Goal: Task Accomplishment & Management: Use online tool/utility

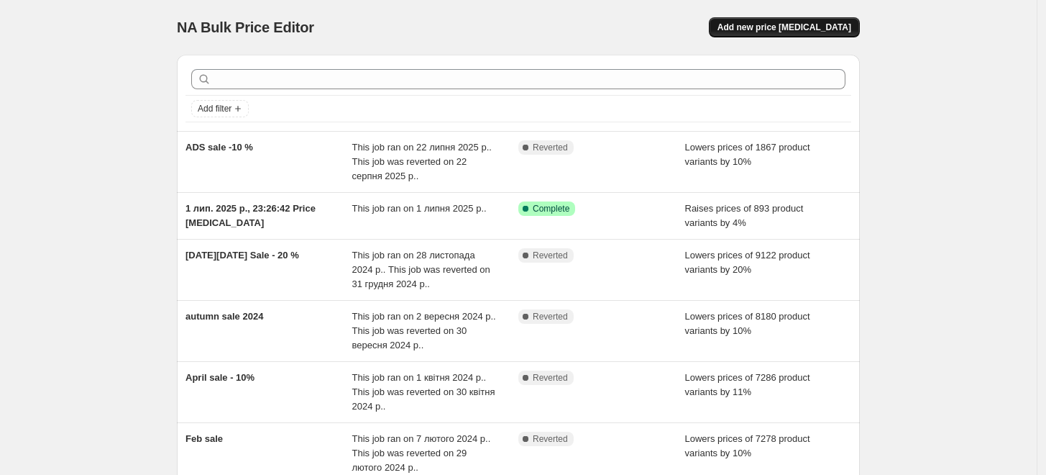
click at [793, 31] on span "Add new price [MEDICAL_DATA]" at bounding box center [785, 28] width 134 height 12
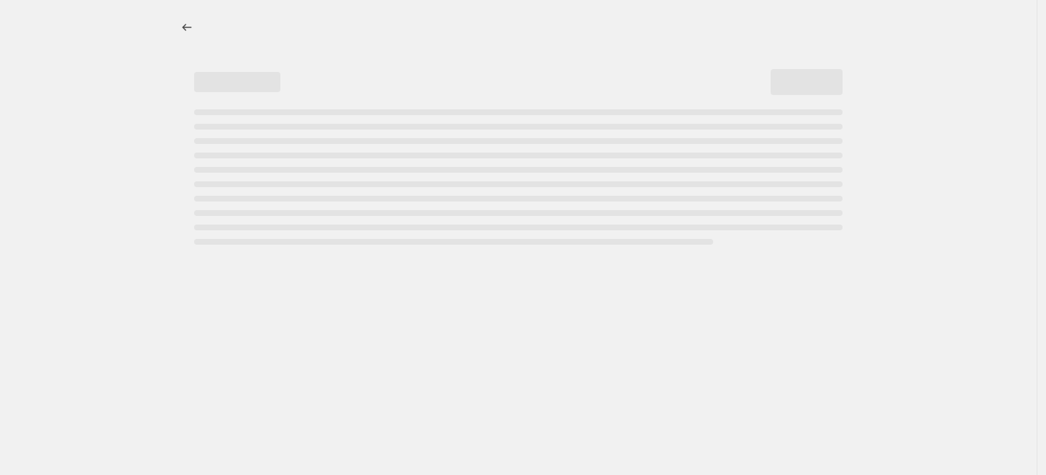
select select "percentage"
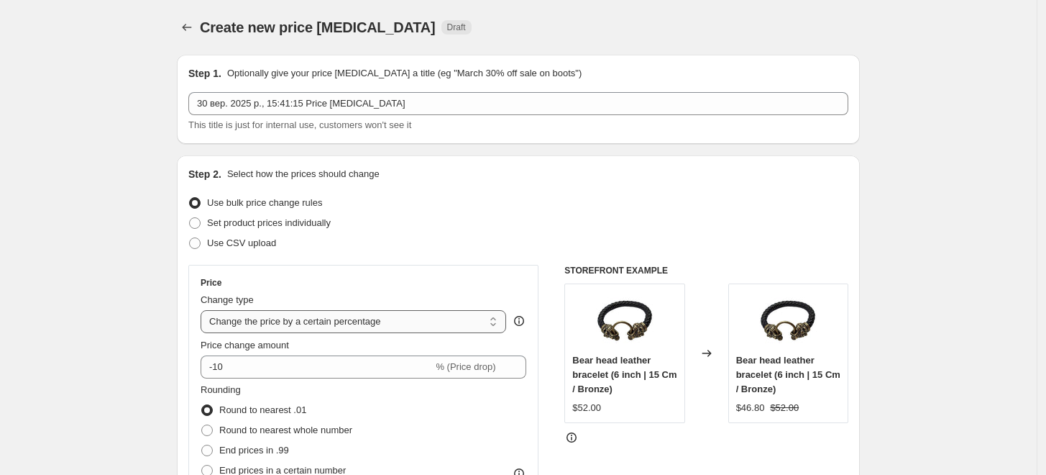
click at [327, 318] on select "Change the price to a certain amount Change the price by a certain amount Chang…" at bounding box center [354, 321] width 306 height 23
click at [204, 310] on select "Change the price to a certain amount Change the price by a certain amount Chang…" at bounding box center [354, 321] width 306 height 23
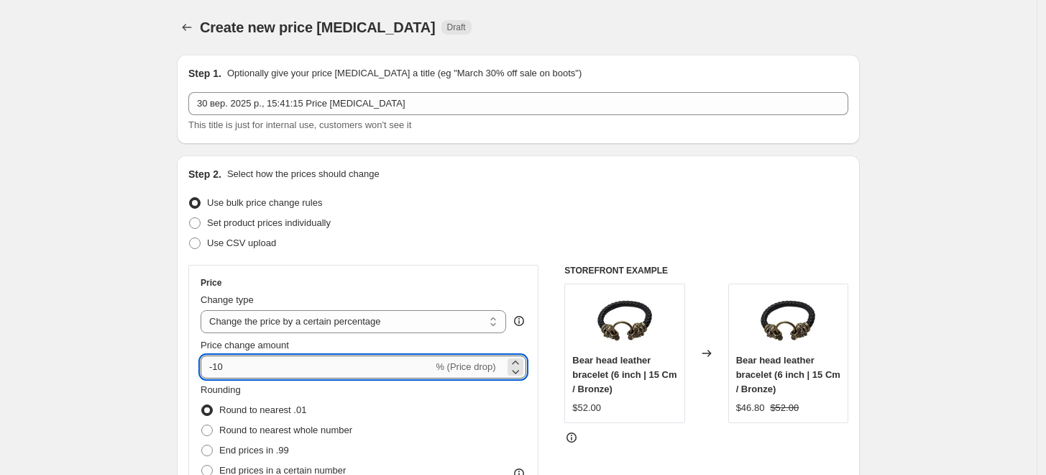
click at [271, 368] on input "-10" at bounding box center [317, 366] width 232 height 23
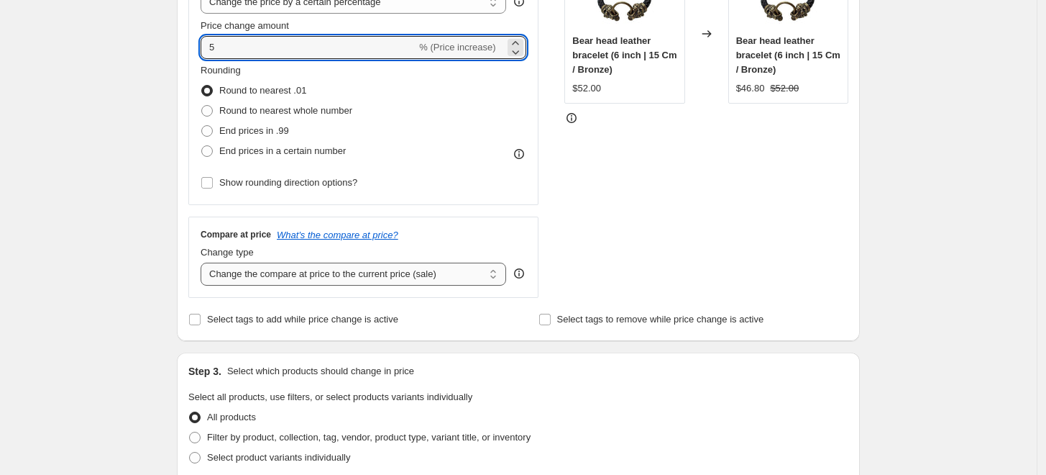
type input "5"
click at [396, 273] on select "Change the compare at price to the current price (sale) Change the compare at p…" at bounding box center [354, 274] width 306 height 23
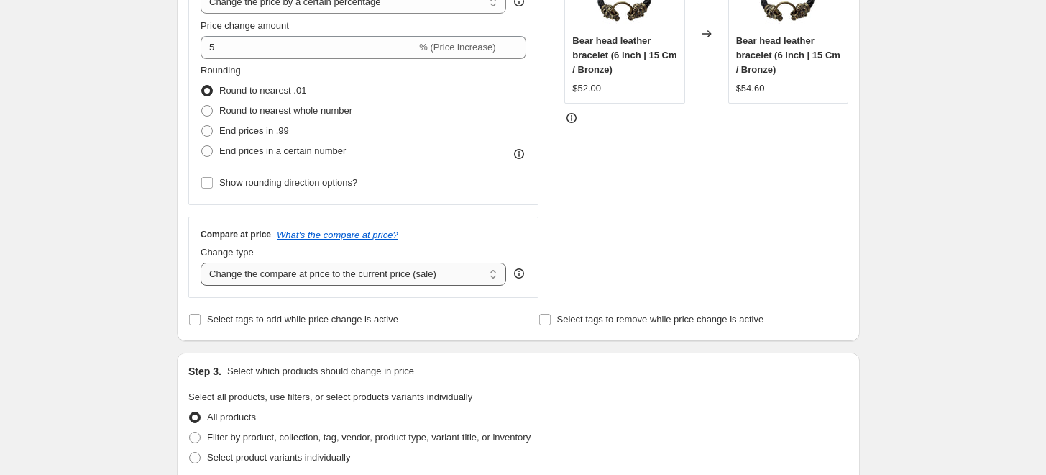
select select "remove"
click at [204, 263] on select "Change the compare at price to the current price (sale) Change the compare at p…" at bounding box center [354, 274] width 306 height 23
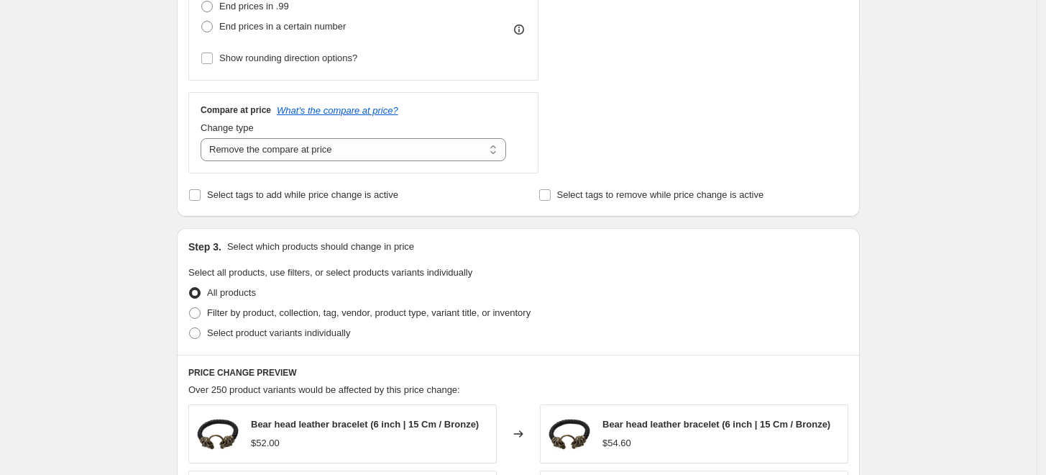
scroll to position [479, 0]
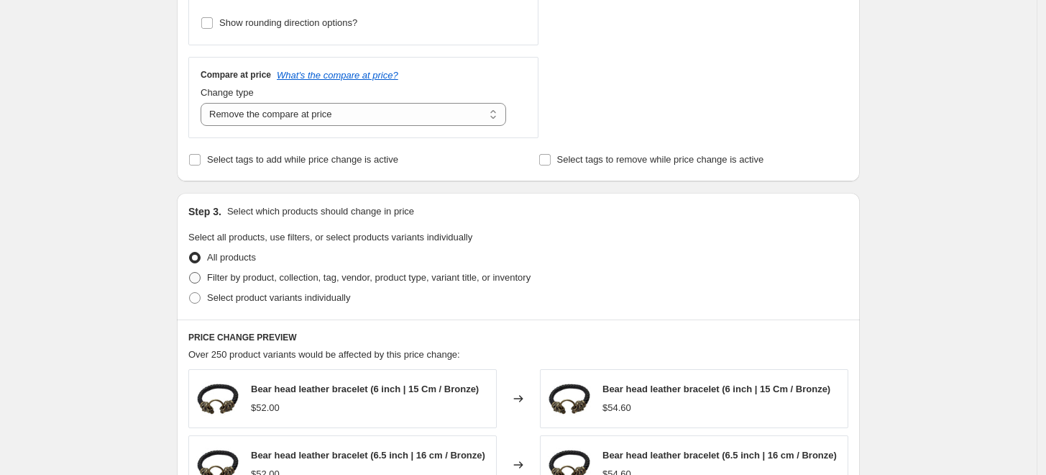
click at [265, 278] on span "Filter by product, collection, tag, vendor, product type, variant title, or inv…" at bounding box center [369, 277] width 324 height 11
click at [190, 273] on input "Filter by product, collection, tag, vendor, product type, variant title, or inv…" at bounding box center [189, 272] width 1 height 1
radio input "true"
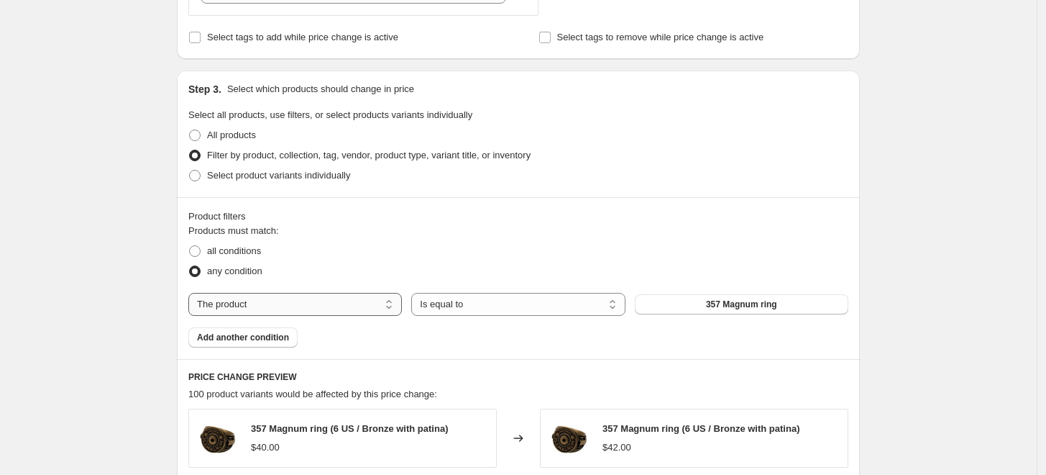
scroll to position [719, 0]
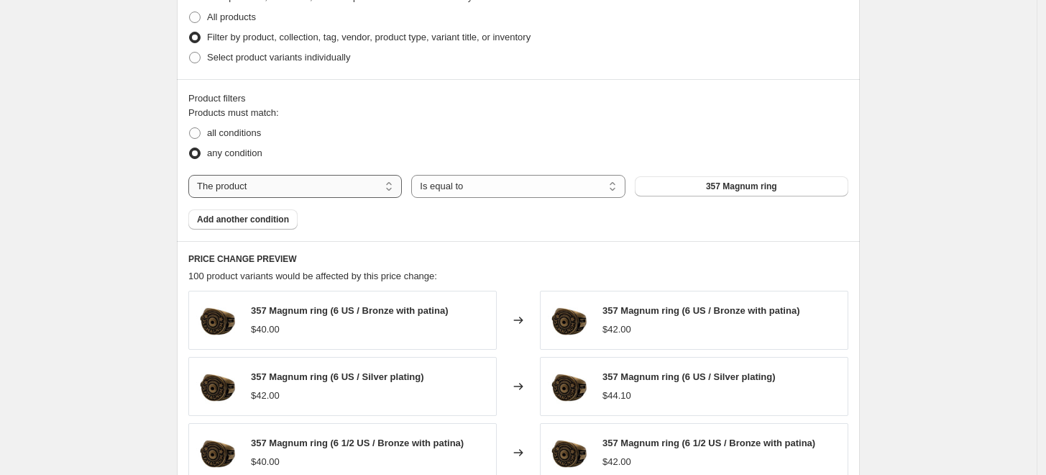
click at [286, 187] on select "The product The product's collection The product's tag The product's vendor The…" at bounding box center [295, 186] width 214 height 23
select select "collection"
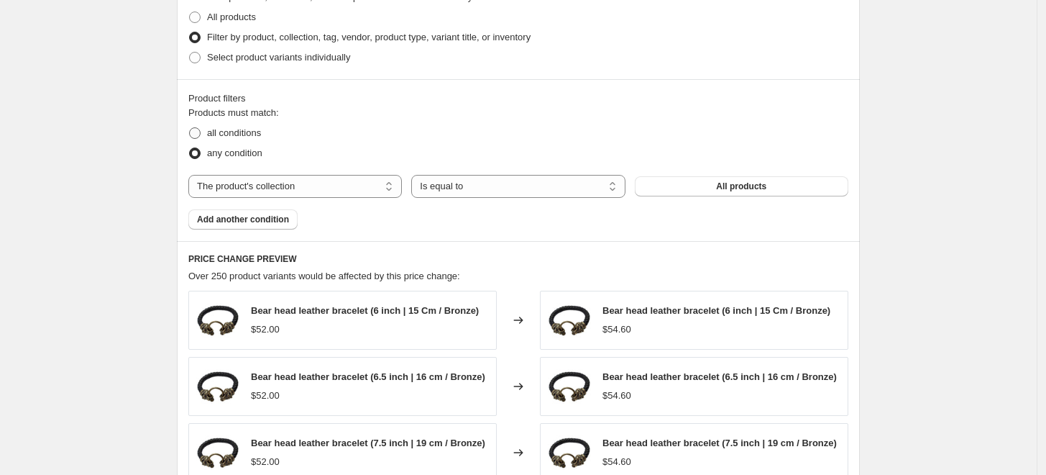
click at [244, 137] on span "all conditions" at bounding box center [234, 132] width 54 height 11
click at [190, 128] on input "all conditions" at bounding box center [189, 127] width 1 height 1
radio input "true"
click at [276, 223] on span "Add another condition" at bounding box center [243, 220] width 92 height 12
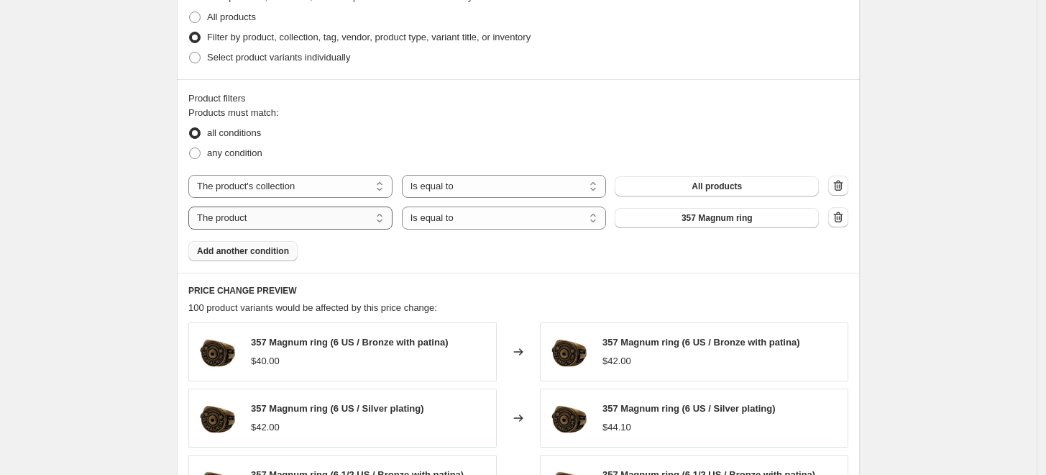
click at [280, 222] on select "The product The product's collection The product's tag The product's vendor The…" at bounding box center [290, 217] width 204 height 23
select select "collection"
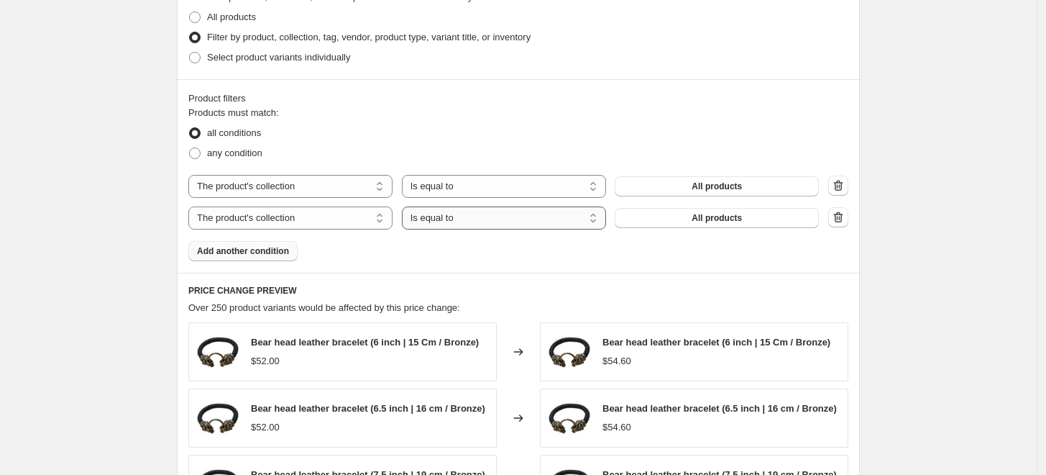
click at [474, 224] on select "Is equal to Is not equal to" at bounding box center [504, 217] width 204 height 23
select select "not_equal"
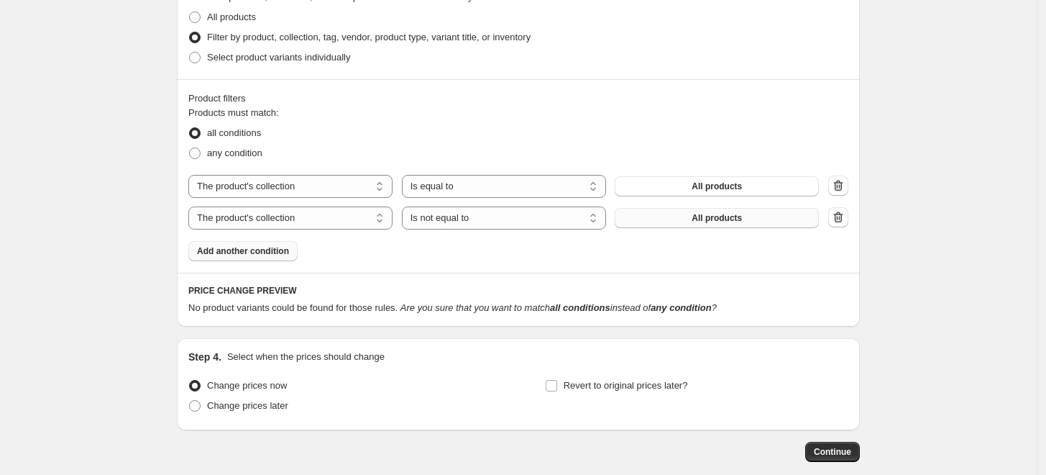
click at [708, 224] on button "All products" at bounding box center [717, 218] width 204 height 20
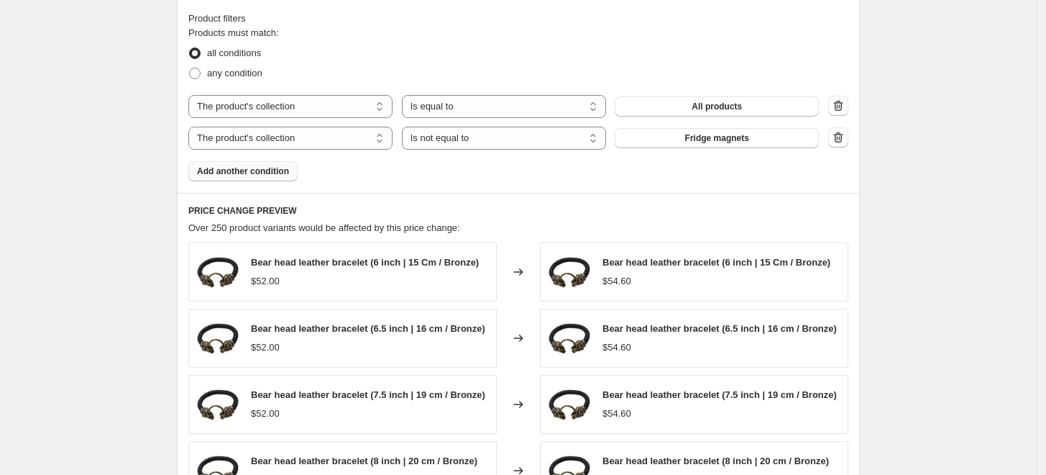
scroll to position [1160, 0]
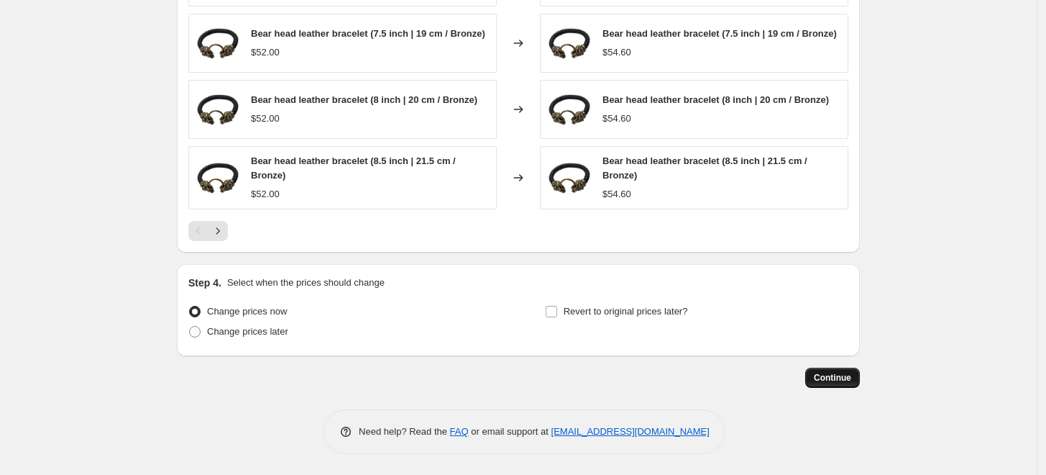
click at [821, 377] on span "Continue" at bounding box center [832, 378] width 37 height 12
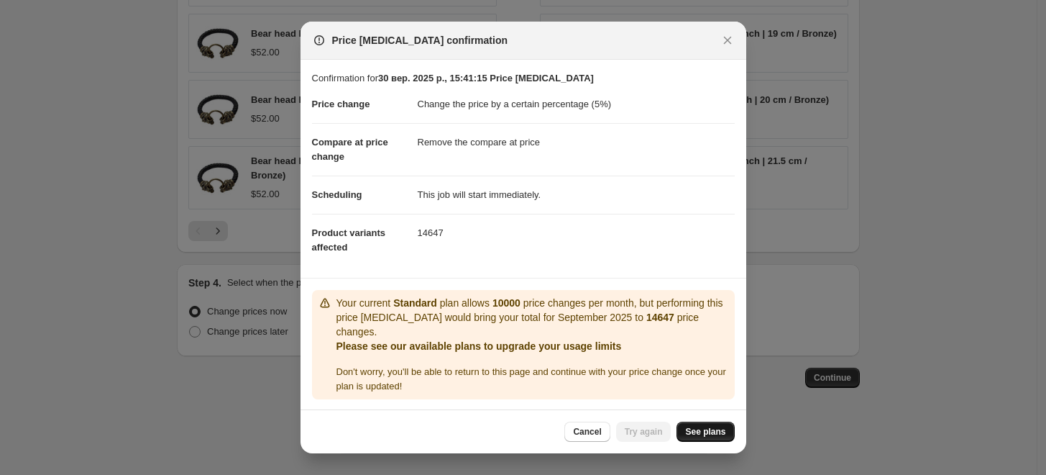
click at [709, 428] on span "See plans" at bounding box center [705, 432] width 40 height 12
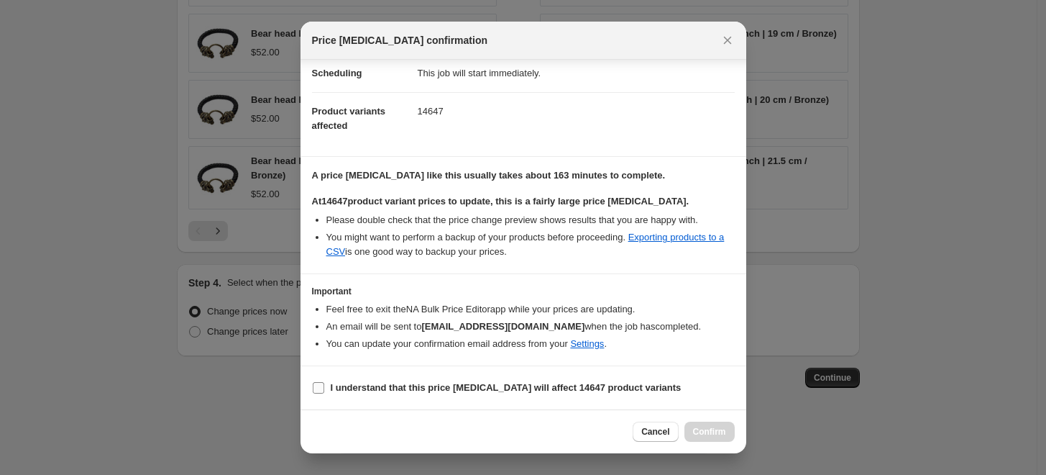
scroll to position [120, 0]
click at [376, 391] on b "I understand that this price [MEDICAL_DATA] will affect 14647 product variants" at bounding box center [506, 388] width 351 height 11
click at [324, 391] on input "I understand that this price [MEDICAL_DATA] will affect 14647 product variants" at bounding box center [319, 389] width 12 height 12
checkbox input "true"
click at [716, 432] on span "Confirm" at bounding box center [709, 432] width 33 height 12
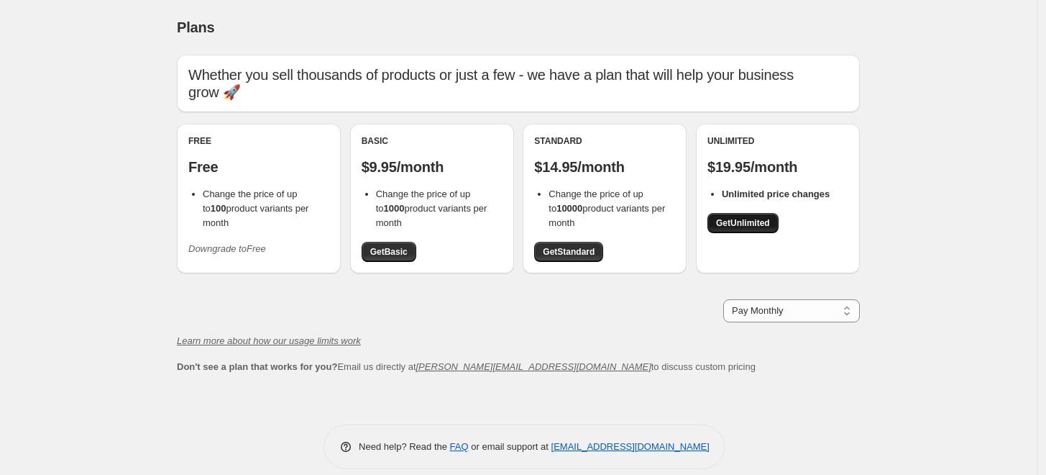
click at [759, 222] on span "Get Unlimited" at bounding box center [743, 223] width 54 height 12
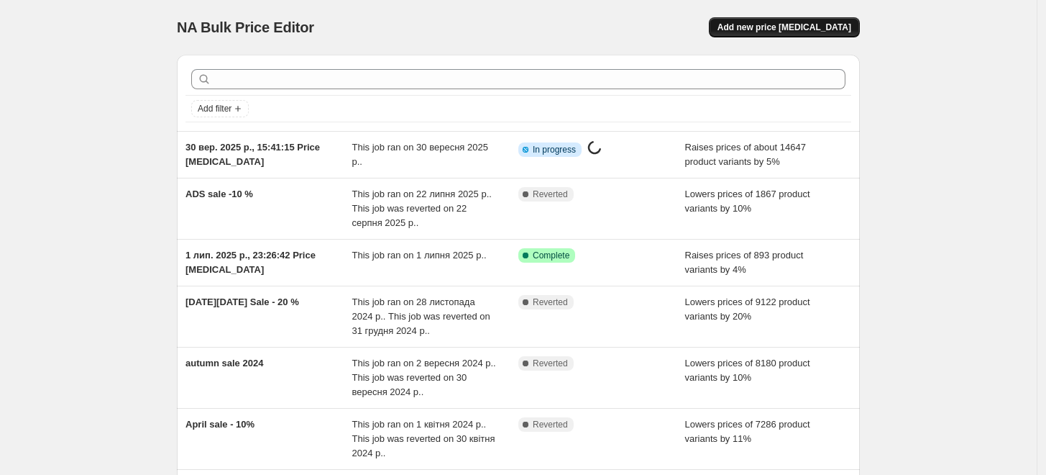
click at [841, 28] on span "Add new price [MEDICAL_DATA]" at bounding box center [785, 28] width 134 height 12
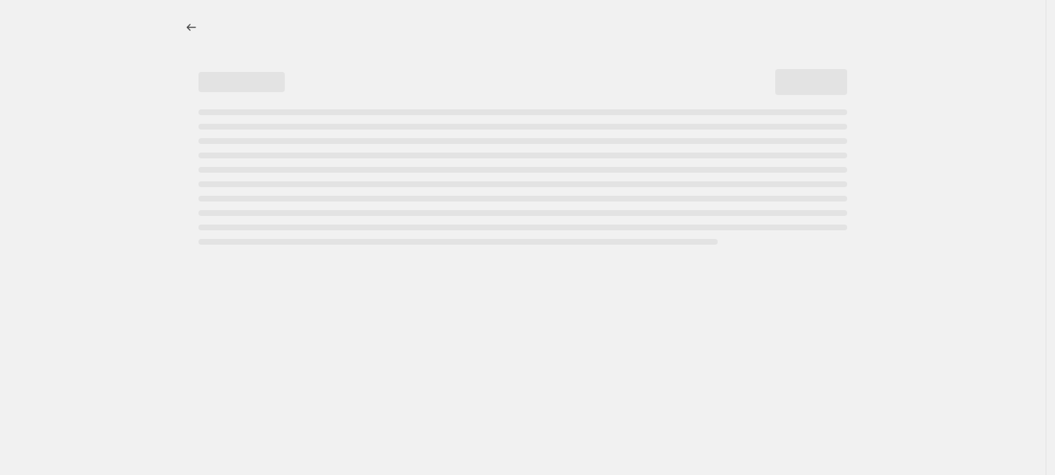
select select "percentage"
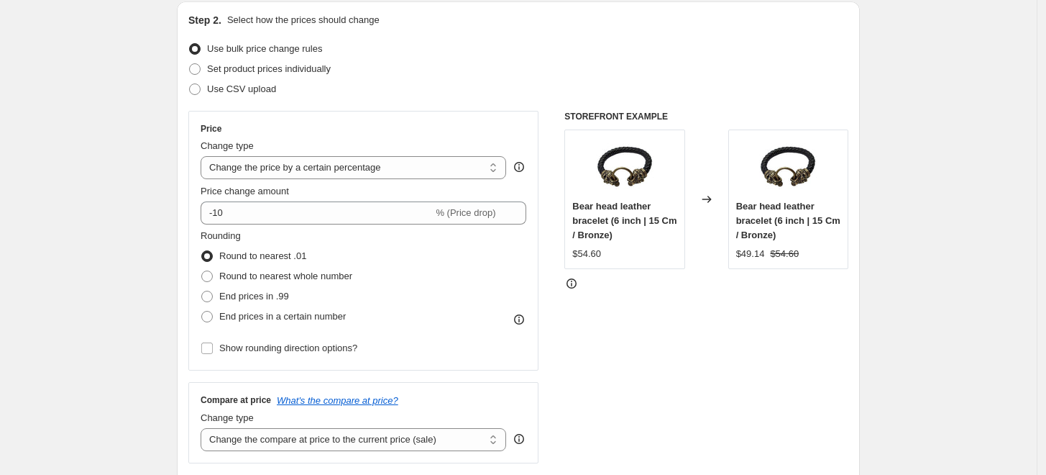
scroll to position [160, 0]
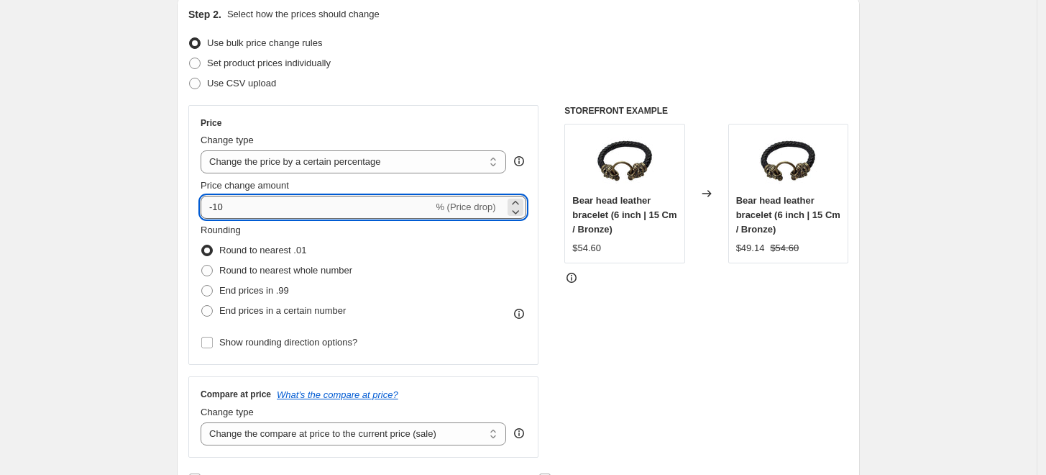
click at [343, 204] on input "-10" at bounding box center [317, 207] width 232 height 23
type input "-25"
click at [498, 65] on div "Set product prices individually" at bounding box center [518, 63] width 660 height 20
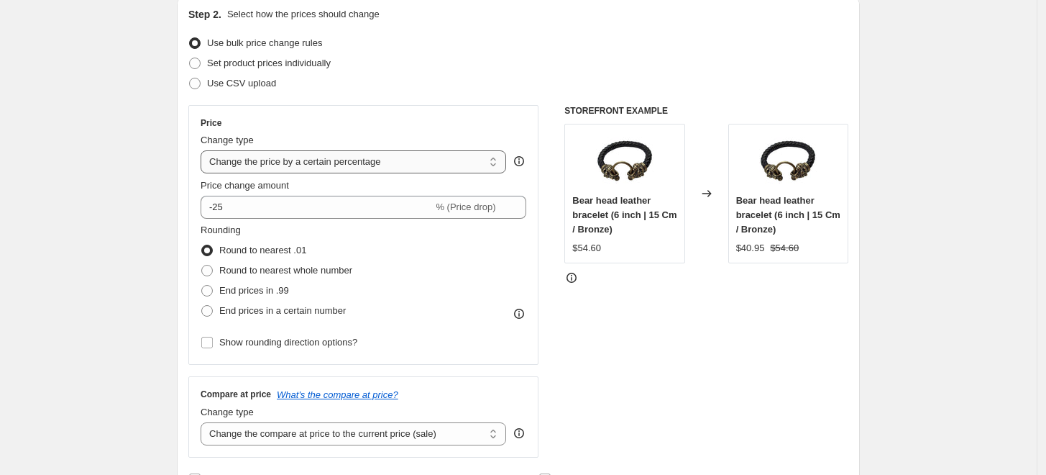
click at [385, 163] on select "Change the price to a certain amount Change the price by a certain amount Chang…" at bounding box center [354, 161] width 306 height 23
click at [439, 83] on div "Use CSV upload" at bounding box center [518, 83] width 660 height 20
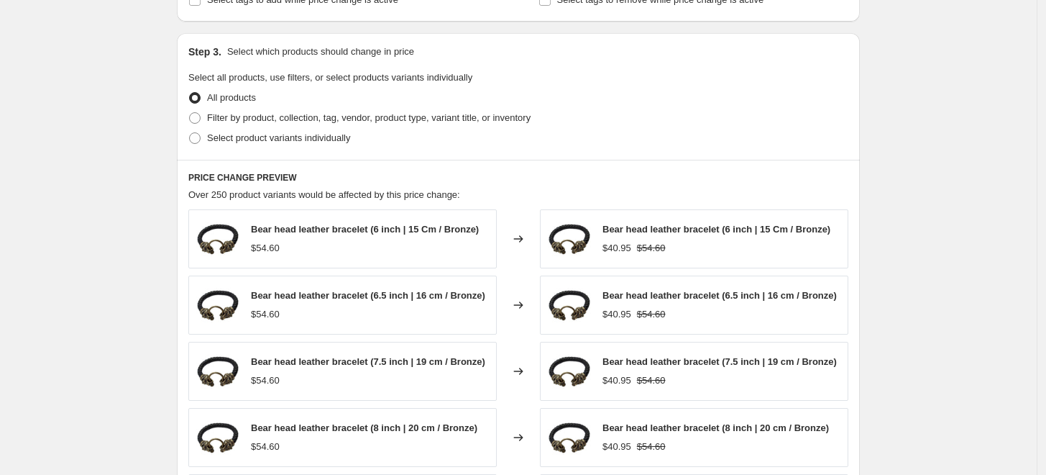
scroll to position [967, 0]
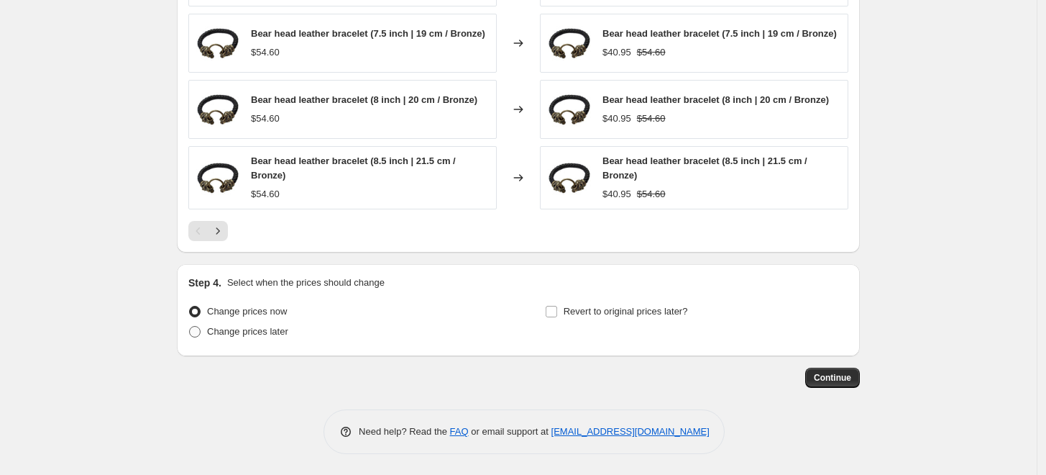
click at [281, 335] on span "Change prices later" at bounding box center [247, 331] width 81 height 11
click at [190, 327] on input "Change prices later" at bounding box center [189, 326] width 1 height 1
radio input "true"
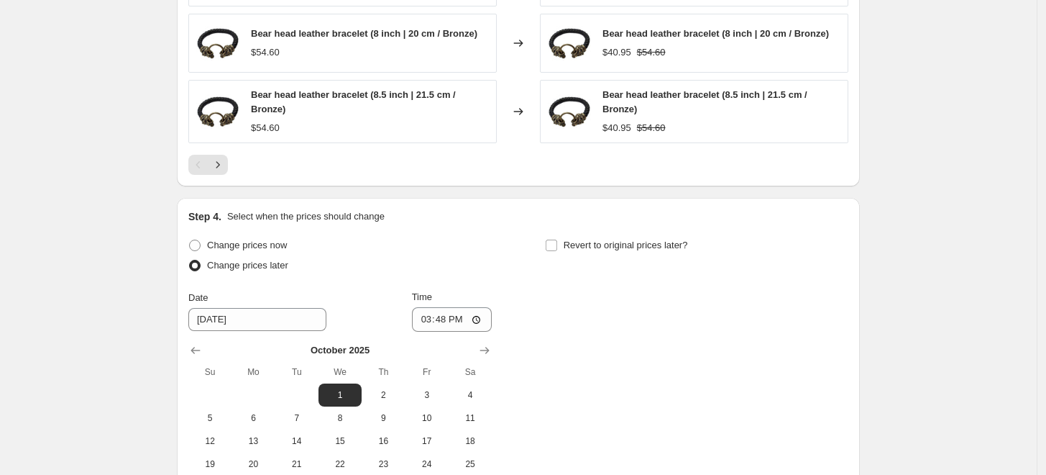
scroll to position [1127, 0]
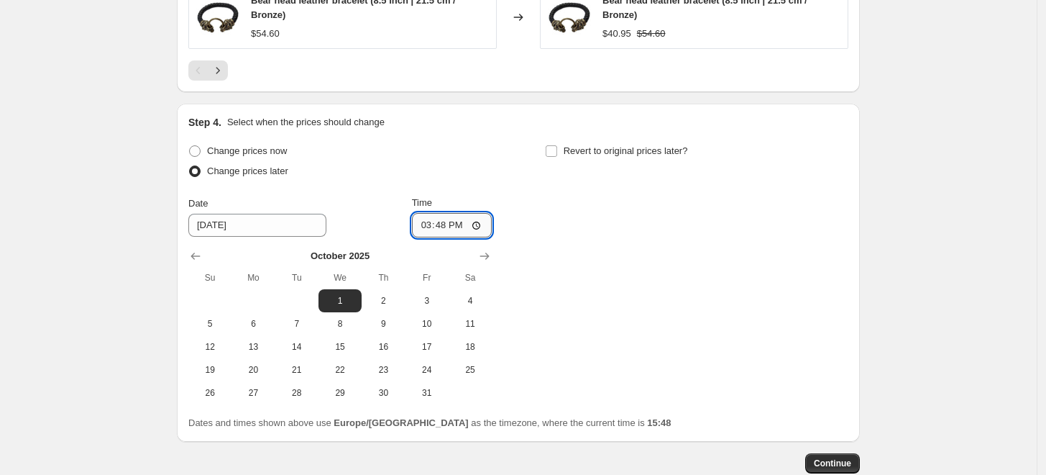
click at [451, 229] on input "15:48" at bounding box center [452, 225] width 81 height 24
type input "00:00"
click at [572, 153] on span "Revert to original prices later?" at bounding box center [626, 150] width 124 height 11
click at [557, 153] on input "Revert to original prices later?" at bounding box center [552, 151] width 12 height 12
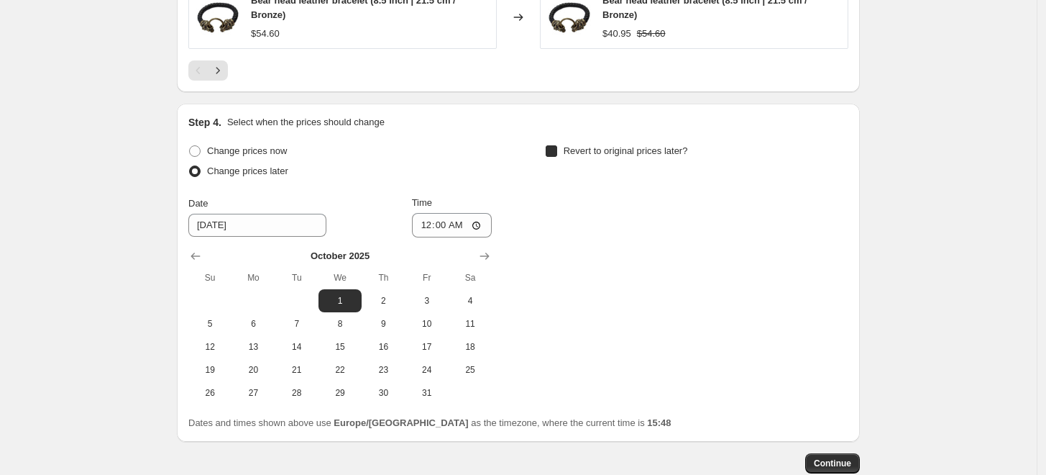
checkbox input "true"
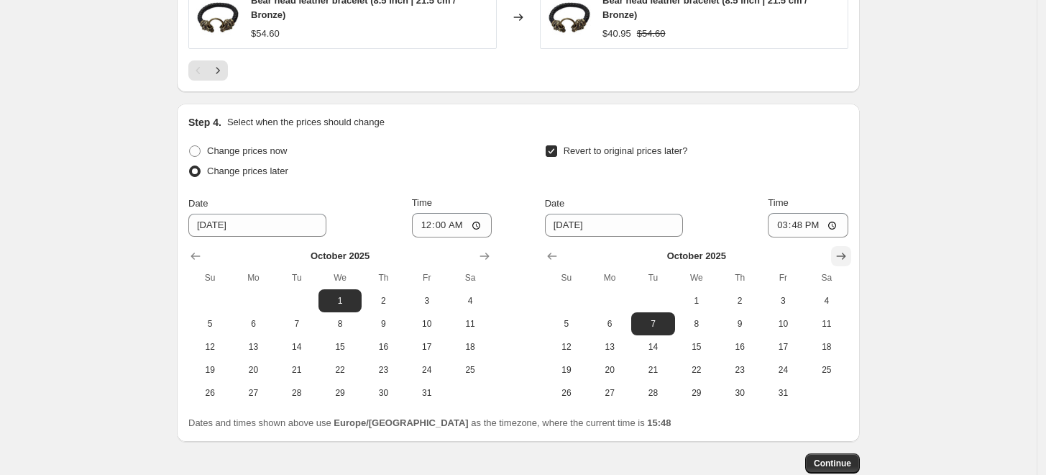
click at [848, 259] on icon "Show next month, November 2025" at bounding box center [841, 256] width 14 height 14
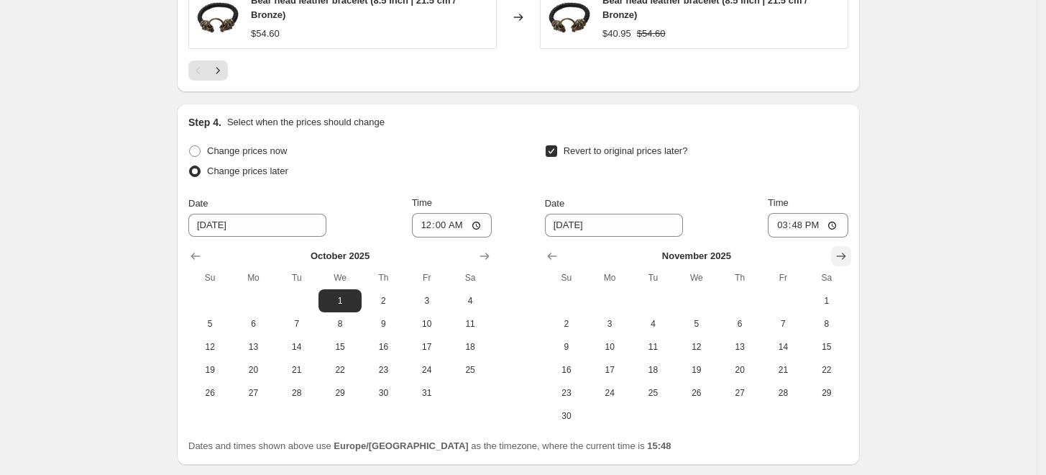
click at [849, 261] on icon "Show next month, December 2025" at bounding box center [841, 256] width 14 height 14
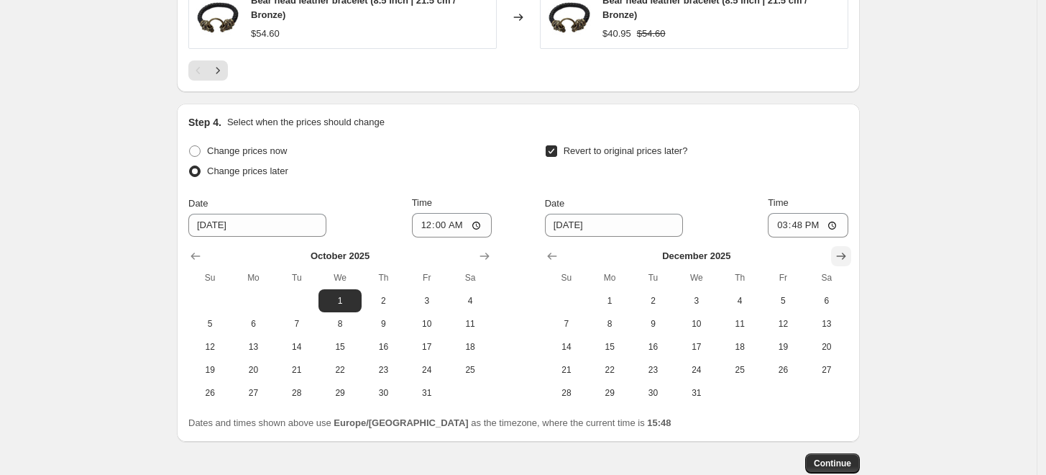
click at [841, 256] on icon "Show next month, January 2026" at bounding box center [841, 256] width 9 height 7
click at [826, 391] on span "31" at bounding box center [827, 393] width 32 height 12
type input "1/31/2026"
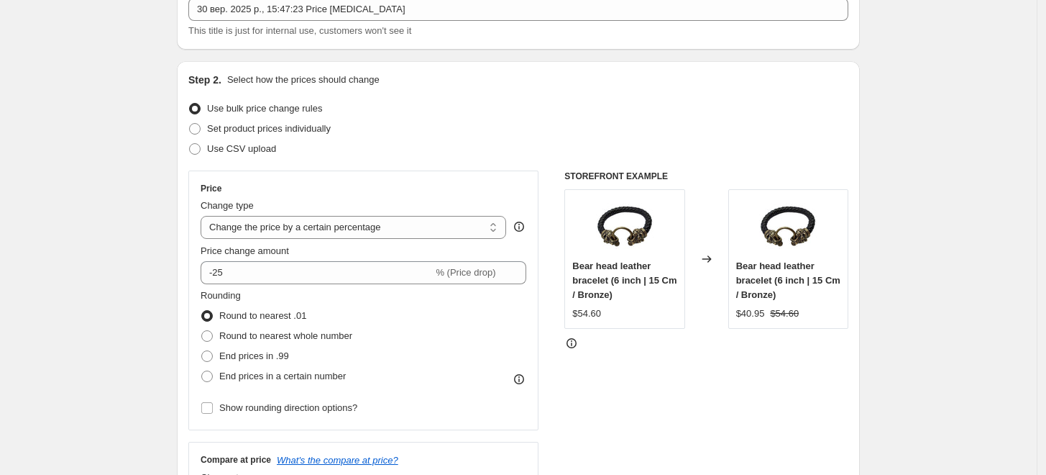
scroll to position [0, 0]
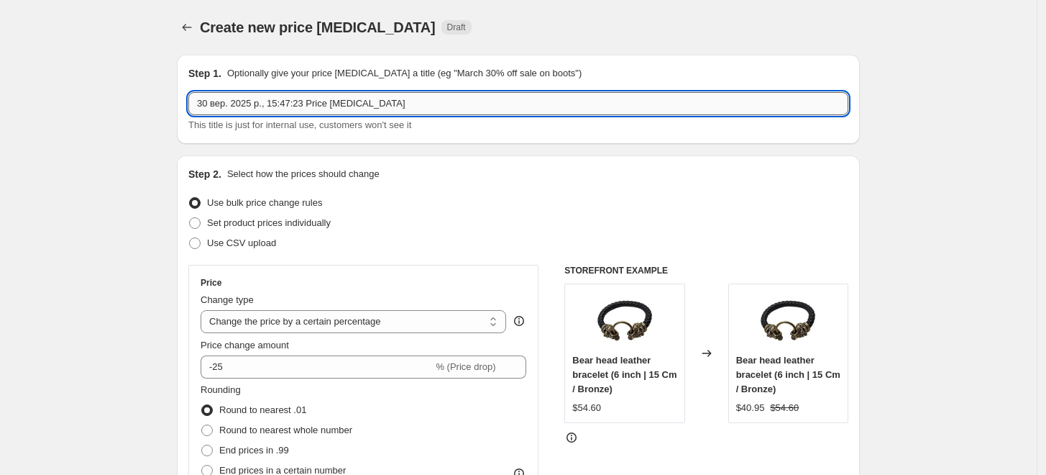
click at [408, 99] on input "30 вер. 2025 р., 15:47:23 Price change job" at bounding box center [518, 103] width 660 height 23
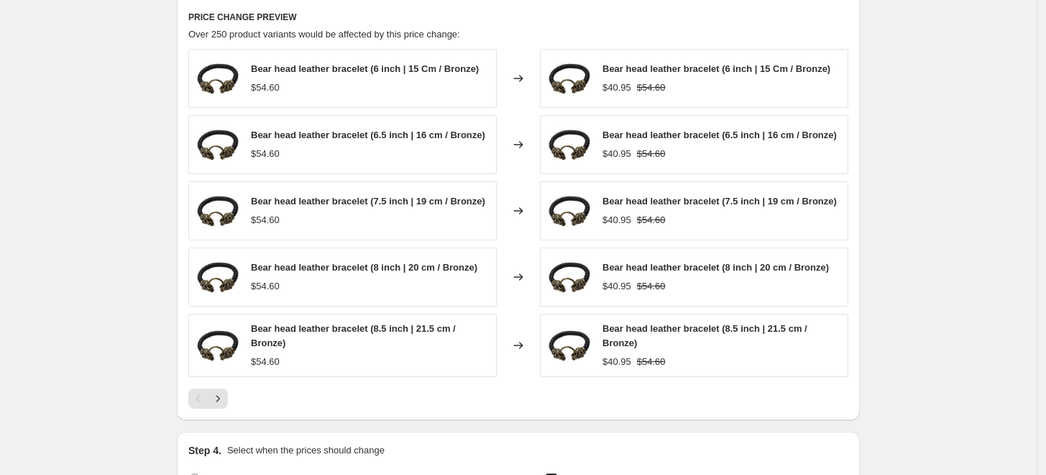
scroll to position [1213, 0]
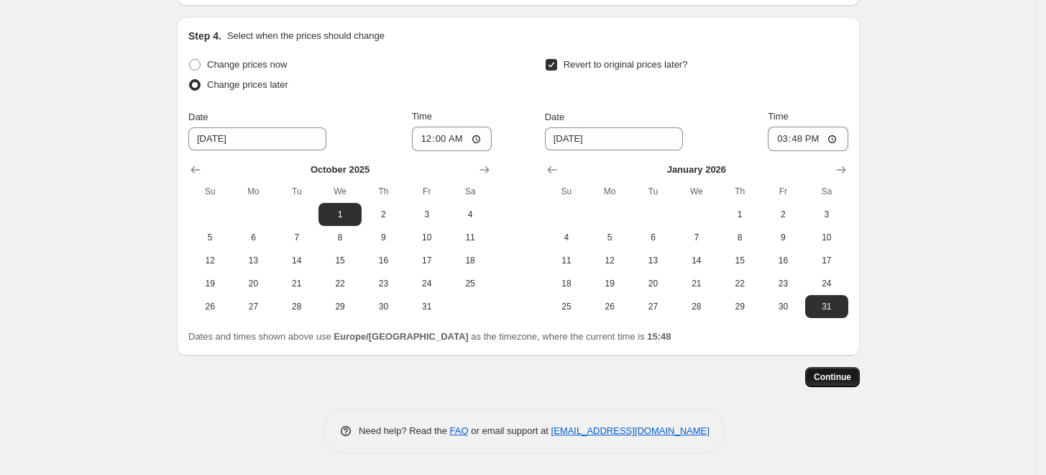
type input "- 25% sale"
click at [841, 376] on span "Continue" at bounding box center [832, 377] width 37 height 12
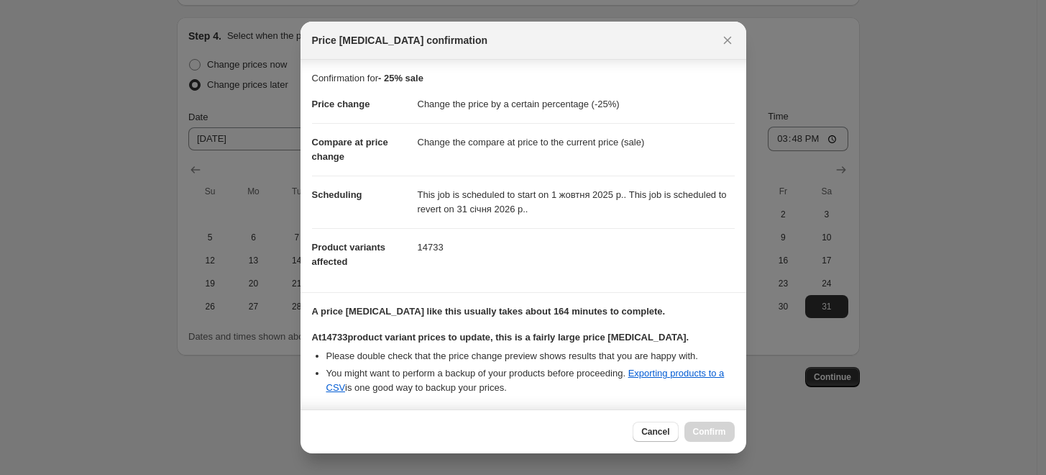
scroll to position [206, 0]
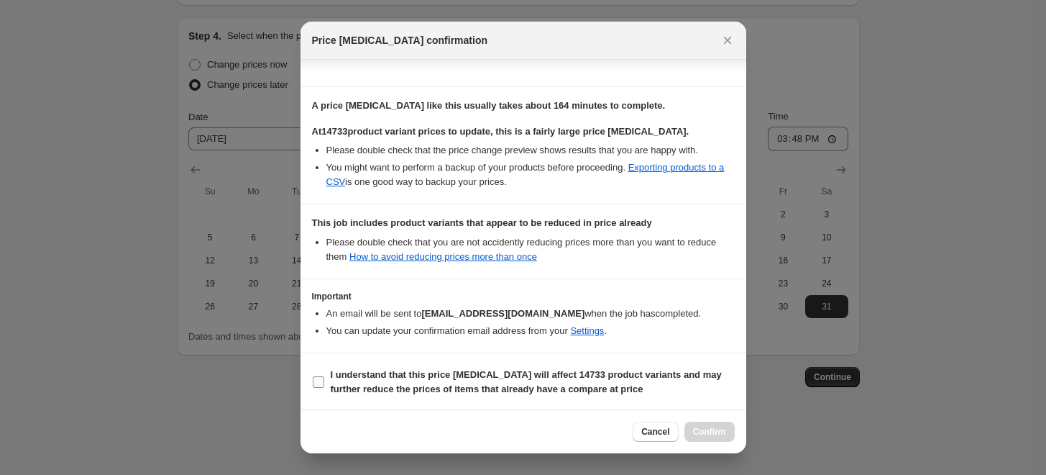
click at [375, 382] on b "I understand that this price change job will affect 14733 product variants and …" at bounding box center [526, 381] width 391 height 25
click at [324, 382] on input "I understand that this price change job will affect 14733 product variants and …" at bounding box center [319, 382] width 12 height 12
checkbox input "true"
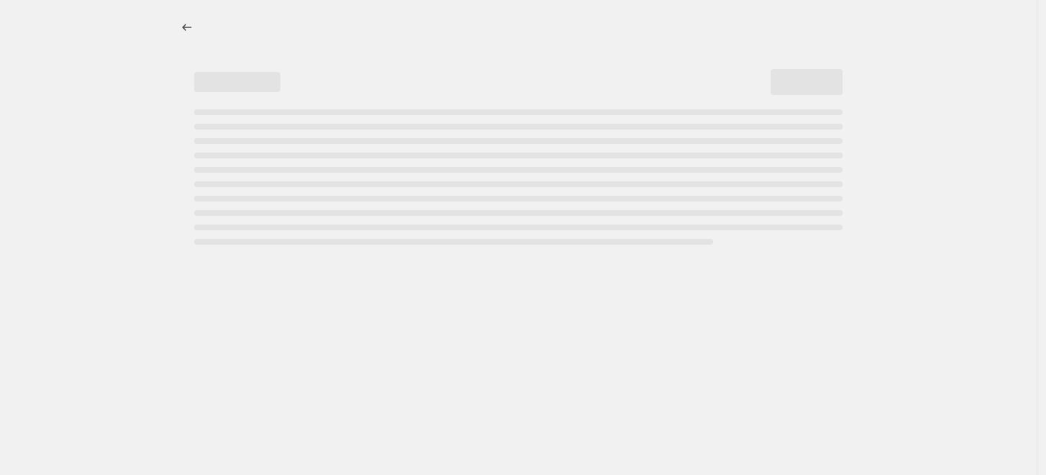
select select "percentage"
select select "remove"
select select "not_equal"
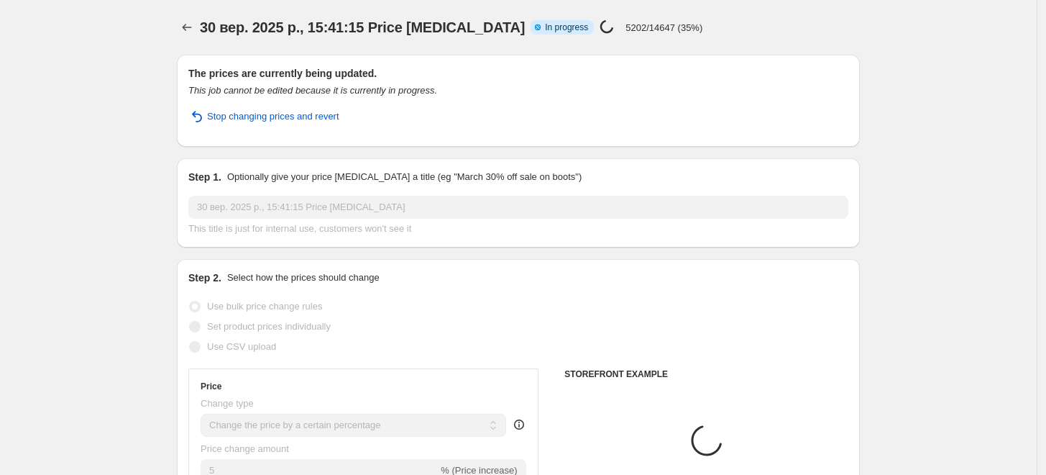
select select "collection"
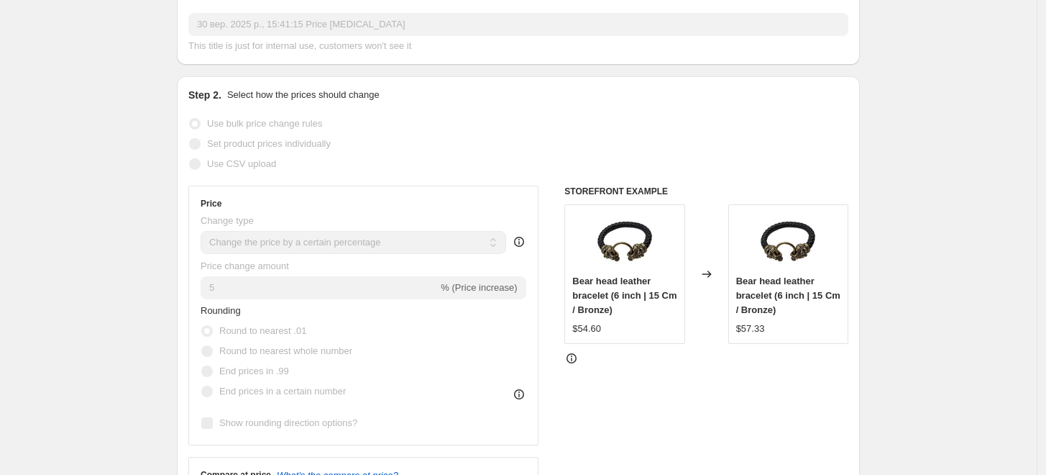
scroll to position [239, 0]
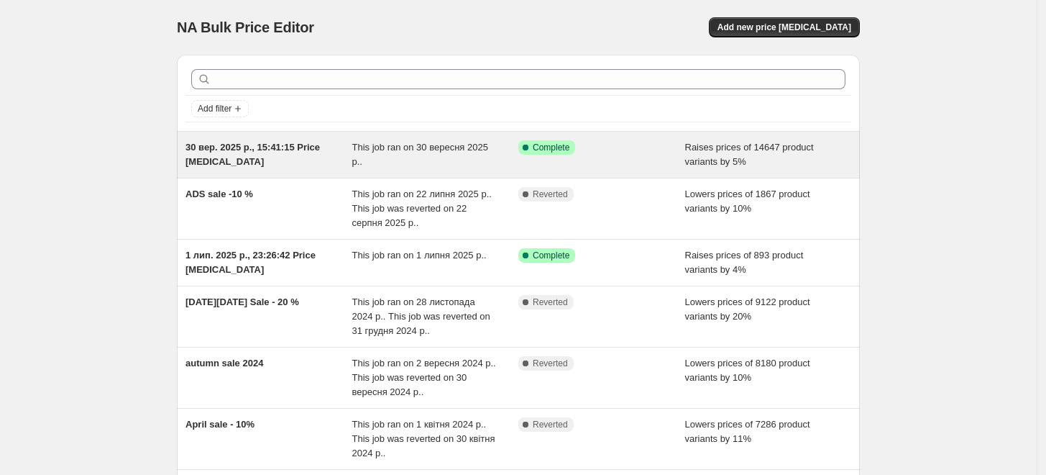
click at [293, 148] on span "30 вер. 2025 р., 15:41:15 Price [MEDICAL_DATA]" at bounding box center [253, 154] width 134 height 25
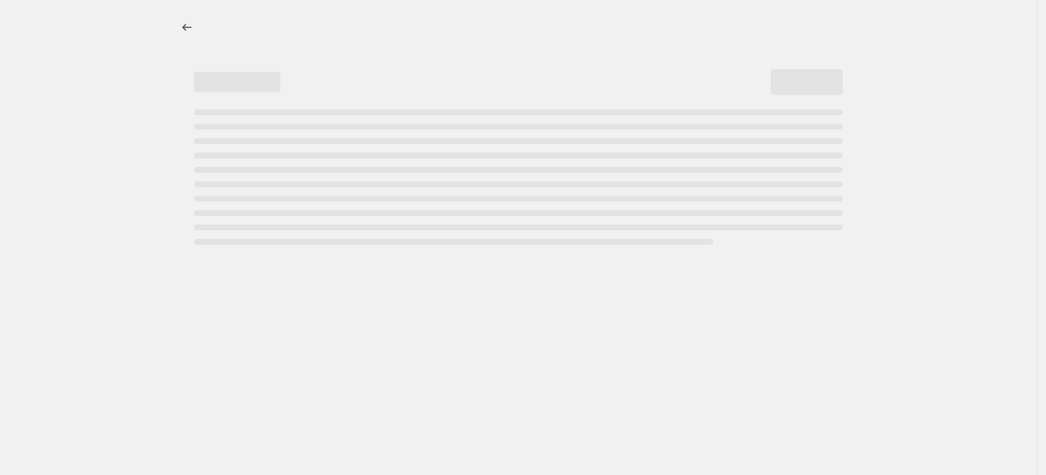
select select "percentage"
select select "remove"
select select "collection"
select select "not_equal"
